Goal: Task Accomplishment & Management: Use online tool/utility

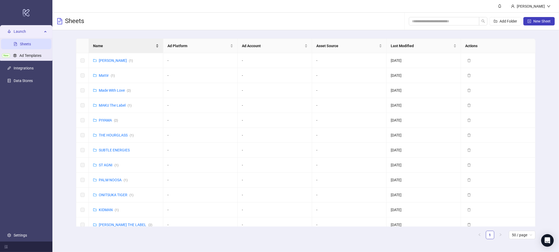
click at [122, 45] on span "Name" at bounding box center [124, 46] width 62 height 6
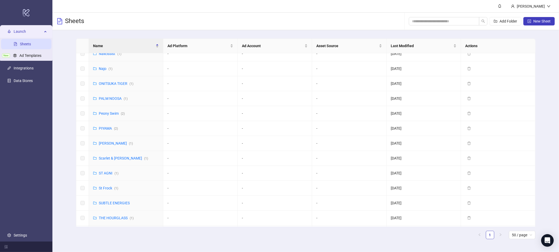
scroll to position [395, 0]
click at [103, 177] on div "St Frock ( 1 )" at bounding box center [108, 174] width 19 height 6
click at [106, 174] on link "St Frock ( 1 )" at bounding box center [108, 174] width 19 height 4
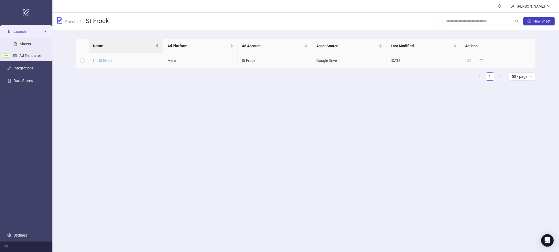
click at [106, 58] on link "St Frock" at bounding box center [105, 60] width 13 height 4
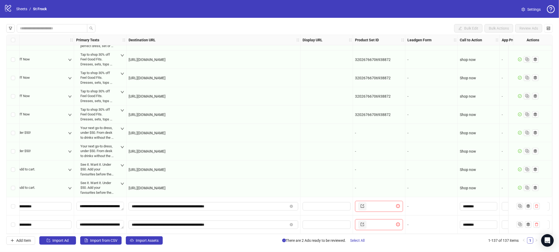
scroll to position [2328, 448]
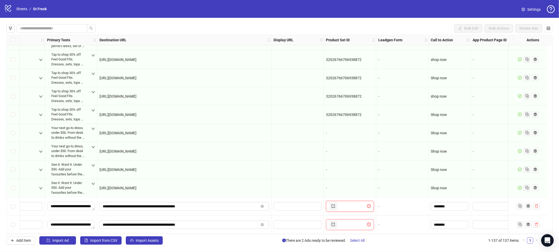
click at [331, 204] on link at bounding box center [333, 206] width 8 height 8
click at [355, 204] on input "text" at bounding box center [353, 206] width 28 height 8
paste input "**********"
type input "**********"
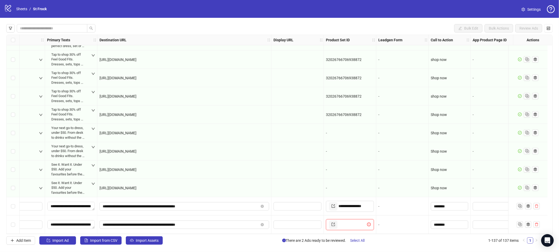
click at [352, 223] on input "text" at bounding box center [353, 225] width 28 height 8
paste input "**********"
type input "**********"
click at [402, 212] on div "-" at bounding box center [403, 206] width 52 height 18
click at [446, 205] on input "********" at bounding box center [449, 207] width 30 height 6
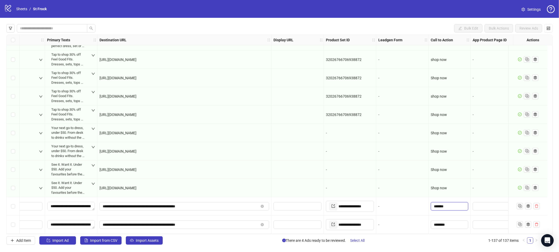
type input "********"
click at [444, 223] on input "********" at bounding box center [449, 225] width 30 height 6
type input "********"
click at [397, 224] on div "-" at bounding box center [403, 225] width 48 height 6
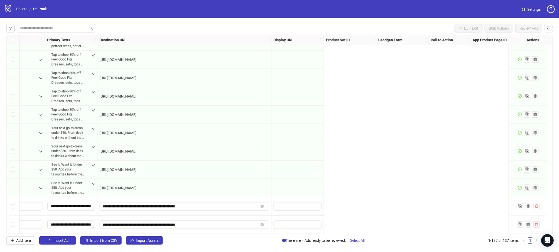
scroll to position [2328, 0]
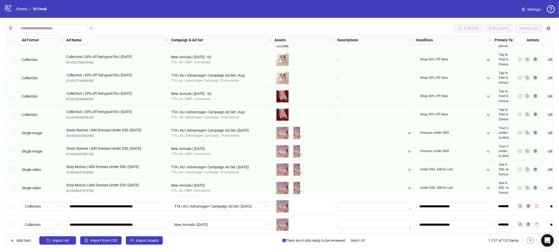
click at [10, 204] on div "Select row 136" at bounding box center [13, 206] width 13 height 18
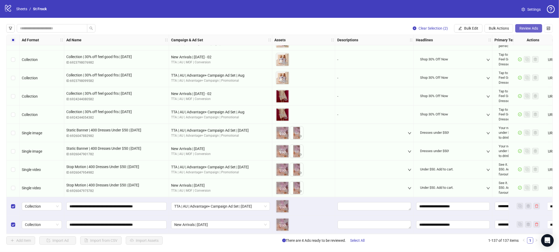
click at [533, 26] on span "Review Ads" at bounding box center [529, 28] width 19 height 4
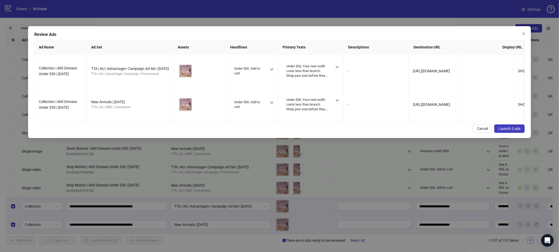
click at [510, 130] on span "Launch 2 ads" at bounding box center [510, 129] width 22 height 4
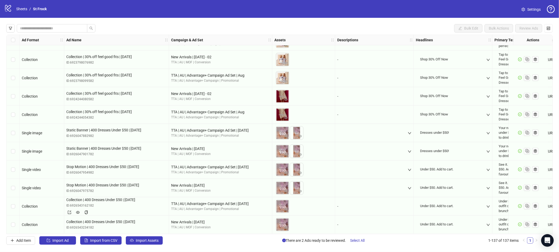
drag, startPoint x: 151, startPoint y: 197, endPoint x: 57, endPoint y: 197, distance: 93.4
copy div "Collection Collection | 400 Dresses Under $50 | [DATE]"
click at [142, 198] on span "Collection | 400 Dresses Under $50 | [DATE]" at bounding box center [116, 200] width 100 height 6
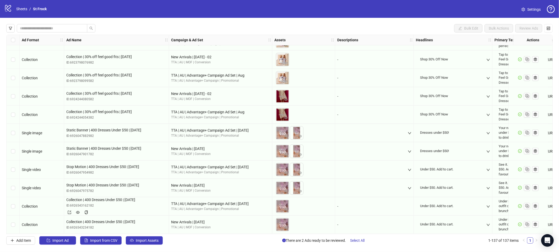
drag, startPoint x: 154, startPoint y: 198, endPoint x: 78, endPoint y: 200, distance: 75.8
click at [78, 200] on span "Collection | 400 Dresses Under $50 | [DATE]" at bounding box center [116, 200] width 100 height 6
click at [141, 197] on span "Collection | 400 Dresses Under $50 | [DATE]" at bounding box center [116, 200] width 100 height 6
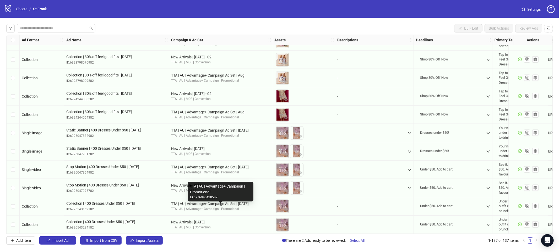
click at [207, 207] on div "TTA | AU | Advantage+ Campaign | Promotional" at bounding box center [220, 209] width 99 height 5
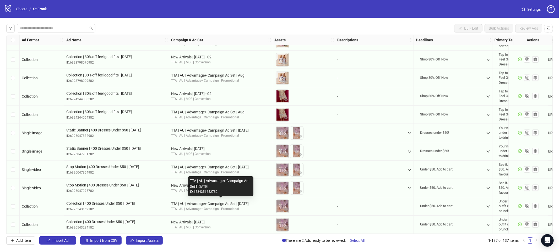
click at [258, 204] on div "TTA | AU | Advantage+ Campaign Ad Set | [DATE]" at bounding box center [220, 204] width 99 height 6
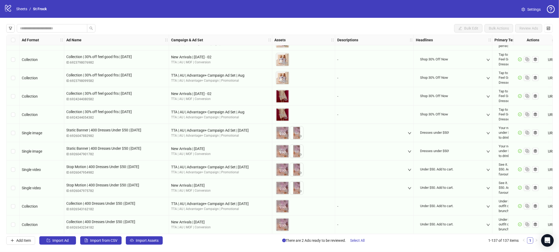
click at [305, 207] on div "To pick up a draggable item, press the space bar. While dragging, use the arrow…" at bounding box center [304, 207] width 58 height 16
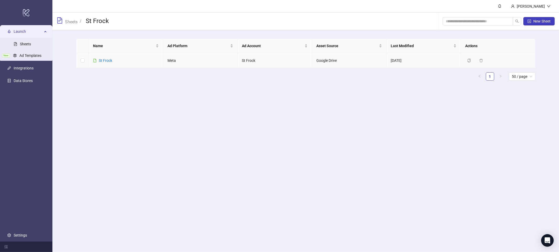
click at [113, 62] on td "St Frock" at bounding box center [126, 60] width 74 height 15
click at [101, 60] on link "St Frock" at bounding box center [105, 60] width 13 height 4
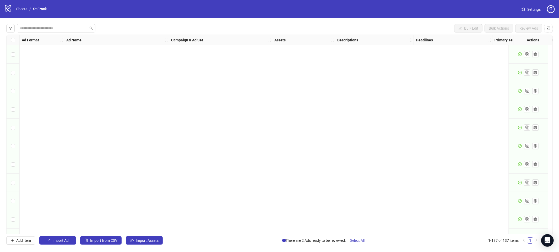
scroll to position [2328, 0]
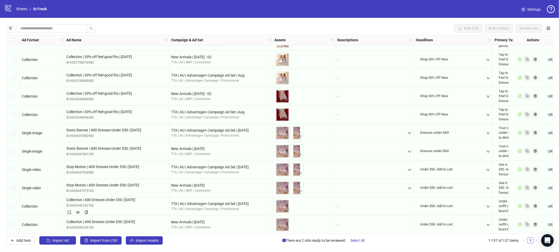
click at [153, 200] on span "Collection | 400 Dresses Under $50 | [DATE]" at bounding box center [116, 200] width 100 height 6
copy span "Collection | 400 Dresses Under $50 | [DATE]"
click at [19, 148] on div "Select row 133" at bounding box center [13, 151] width 13 height 18
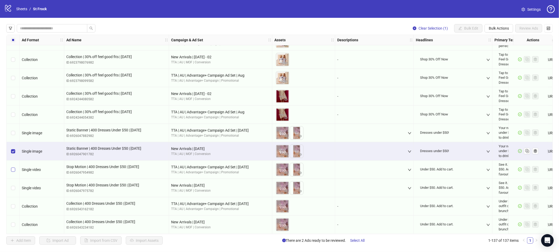
click at [13, 165] on div "Select row 134" at bounding box center [13, 170] width 13 height 18
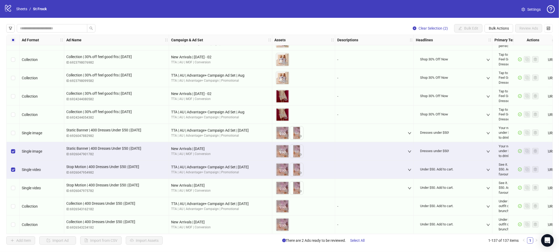
scroll to position [2328, 20]
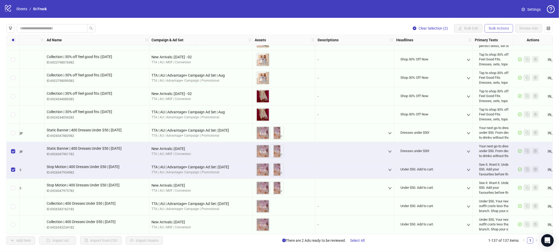
click at [503, 30] on span "Bulk Actions" at bounding box center [499, 28] width 20 height 4
click at [503, 46] on span "Duplicate" at bounding box center [507, 47] width 36 height 6
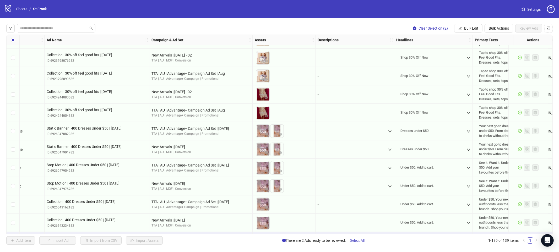
scroll to position [2364, 20]
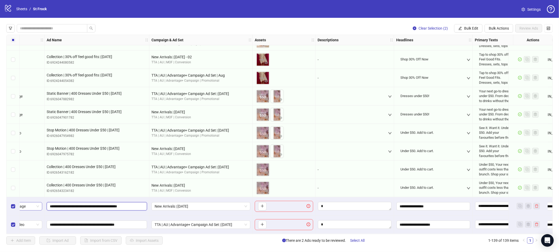
drag, startPoint x: 72, startPoint y: 203, endPoint x: 42, endPoint y: 203, distance: 29.9
type input "**********"
click at [65, 221] on span "**********" at bounding box center [97, 225] width 100 height 8
drag, startPoint x: 70, startPoint y: 223, endPoint x: 40, endPoint y: 223, distance: 29.6
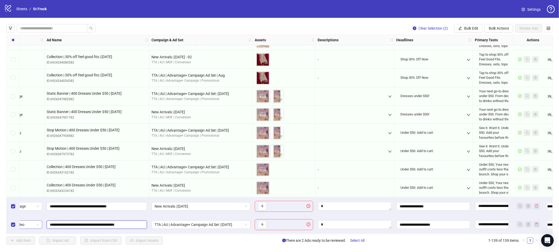
type input "**********"
click at [175, 216] on div "TTA | AU | Advantage+ Campaign Ad Set | [DATE]" at bounding box center [200, 225] width 103 height 18
click at [261, 205] on icon "plus" at bounding box center [263, 207] width 4 height 4
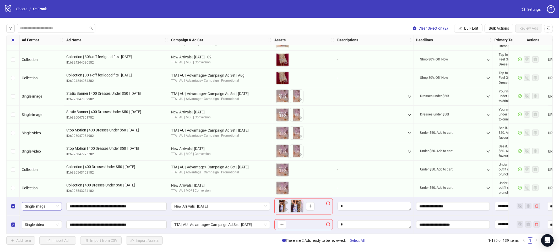
click at [43, 205] on span "Single image" at bounding box center [42, 207] width 34 height 8
click at [42, 152] on div "Single video" at bounding box center [42, 152] width 32 height 6
click at [49, 222] on span "Single video" at bounding box center [42, 225] width 34 height 8
click at [49, 171] on div "Single video" at bounding box center [42, 171] width 32 height 6
click at [297, 200] on button "button" at bounding box center [300, 203] width 6 height 6
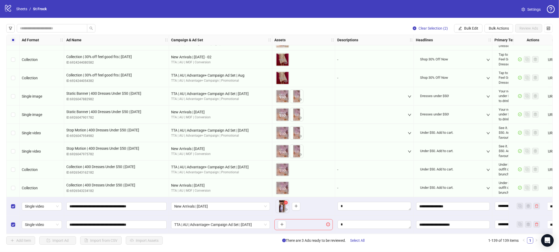
click at [286, 202] on icon "close-circle" at bounding box center [286, 203] width 4 height 4
click at [282, 205] on icon "plus" at bounding box center [282, 207] width 4 height 4
click at [283, 224] on icon "plus" at bounding box center [282, 225] width 4 height 4
click at [242, 223] on span "TTA | AU | Advantage+ Campaign Ad Set | [DATE]" at bounding box center [220, 225] width 93 height 8
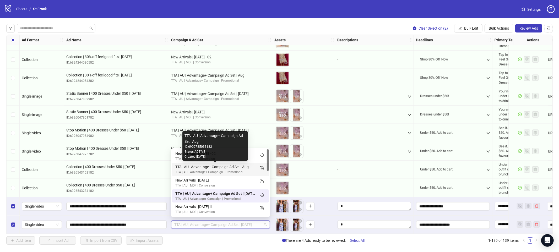
click at [240, 169] on div "TTA | AU | Advantage+ Campaign Ad Set | Aug" at bounding box center [215, 167] width 80 height 6
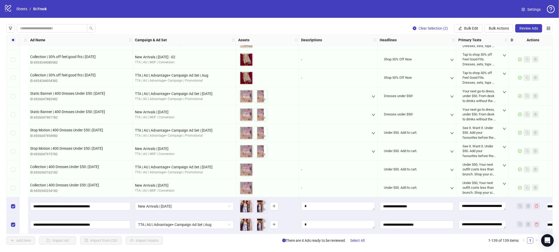
scroll to position [2364, 316]
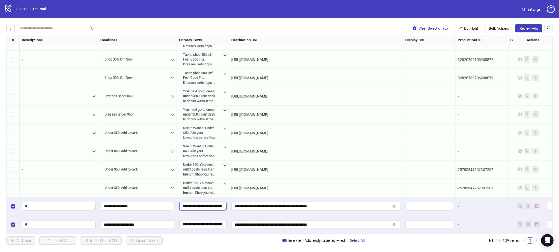
click at [197, 205] on textarea "**********" at bounding box center [202, 206] width 47 height 8
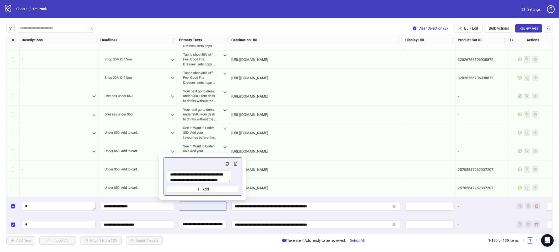
click at [180, 216] on div "**********" at bounding box center [203, 225] width 52 height 18
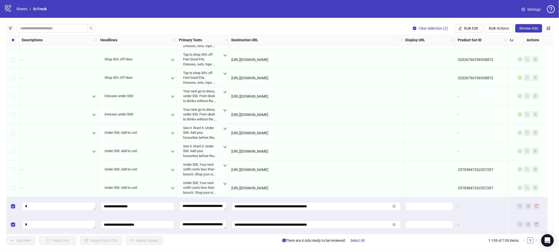
scroll to position [2364, 0]
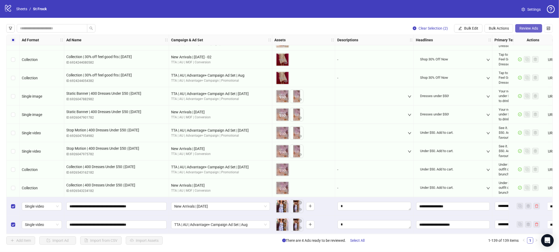
click at [526, 26] on span "Review Ads" at bounding box center [529, 28] width 19 height 4
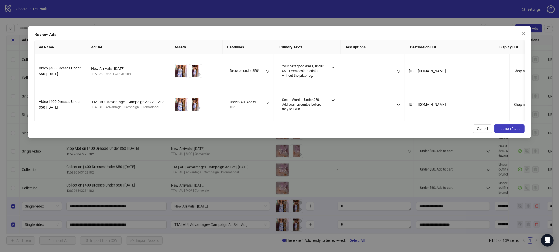
click at [513, 129] on span "Launch 2 ads" at bounding box center [510, 129] width 22 height 4
